Goal: Find specific page/section: Find specific page/section

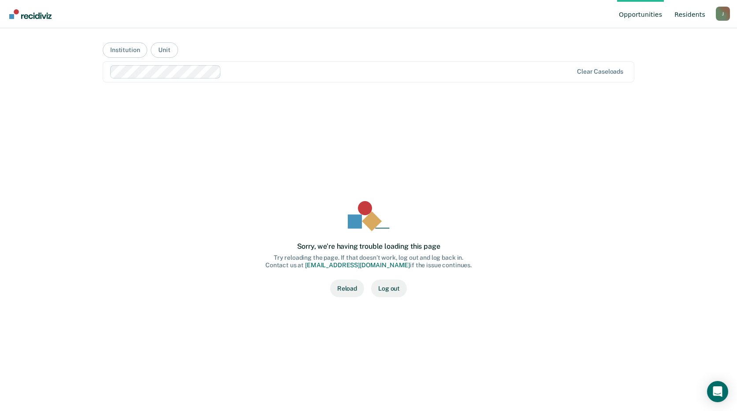
click at [685, 14] on link "Resident s" at bounding box center [689, 14] width 34 height 28
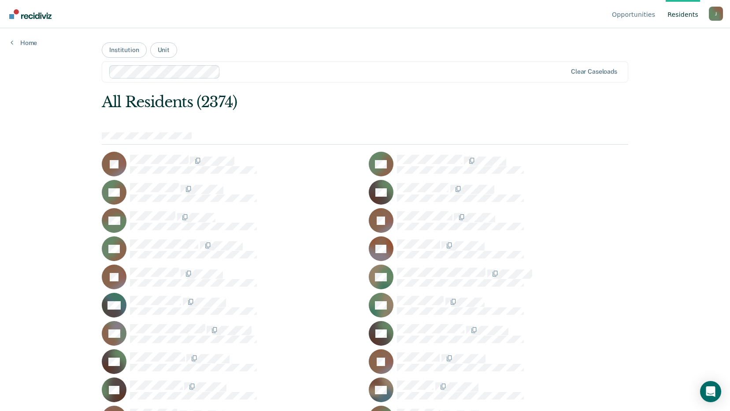
scroll to position [6466, 0]
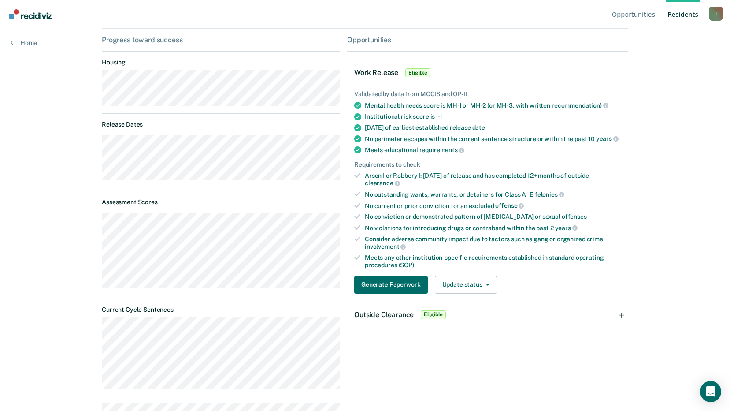
scroll to position [2, 0]
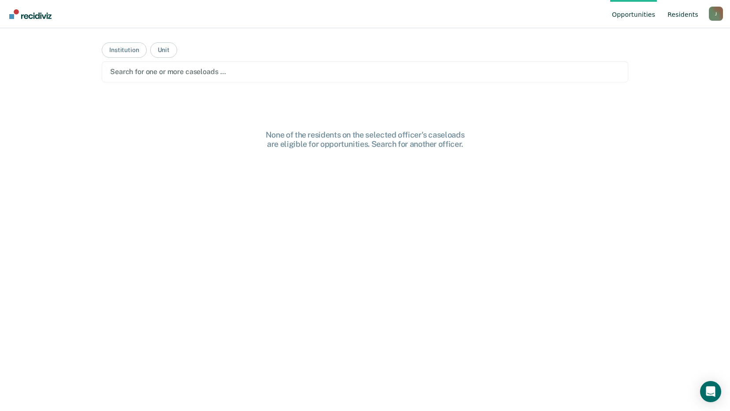
click at [682, 17] on link "Resident s" at bounding box center [683, 14] width 34 height 28
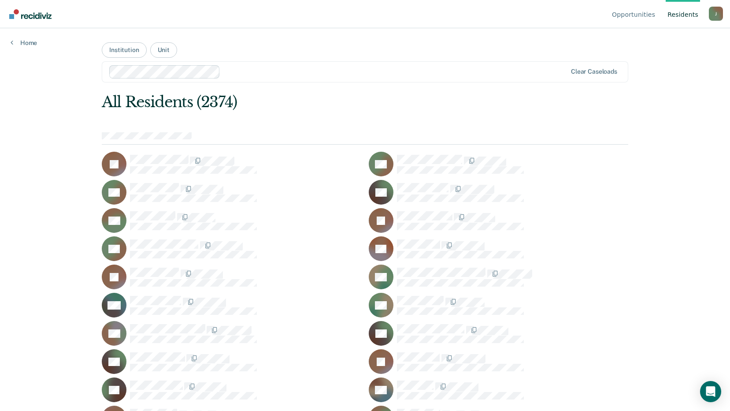
scroll to position [25468, 0]
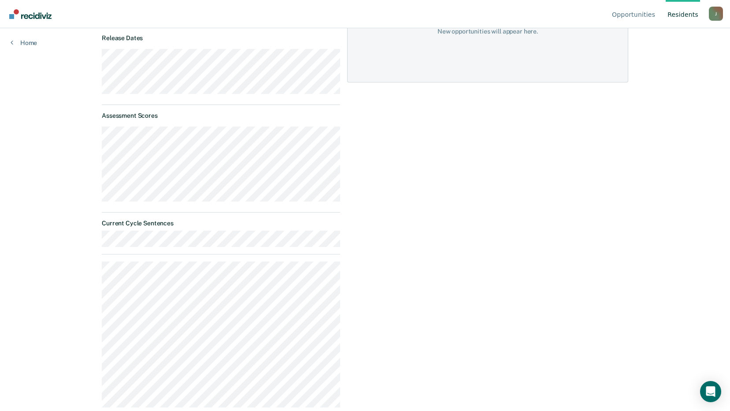
scroll to position [241, 0]
